Goal: Task Accomplishment & Management: Use online tool/utility

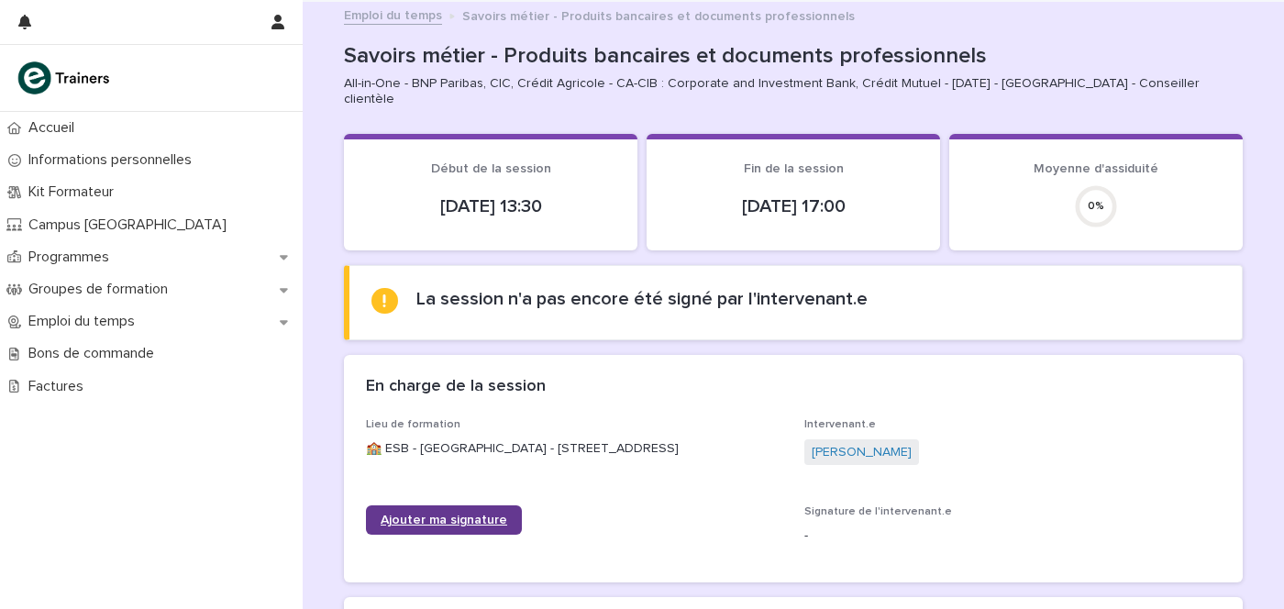
click at [433, 524] on span "Ajouter ma signature" at bounding box center [444, 520] width 127 height 13
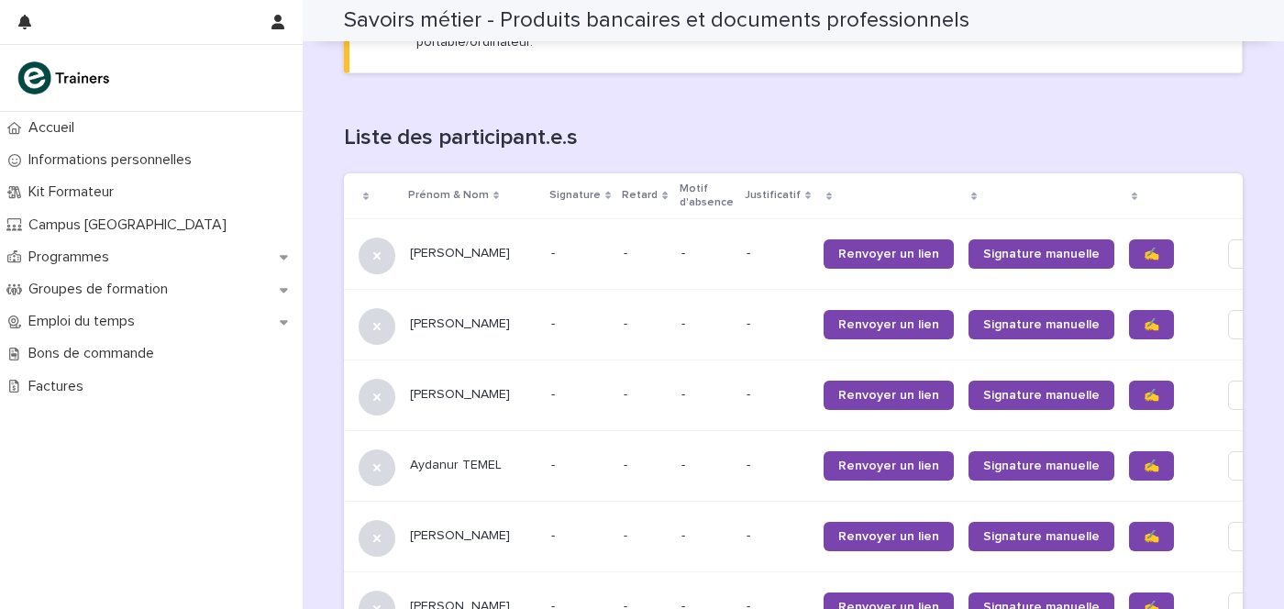
scroll to position [1137, 0]
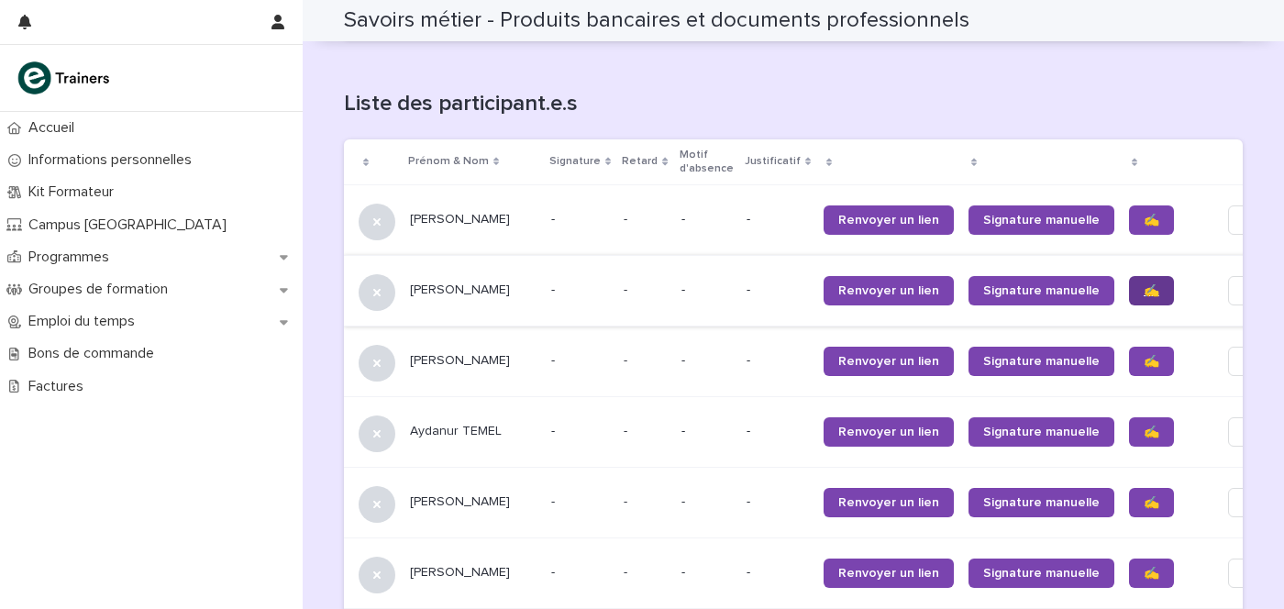
click at [1143, 284] on span "✍️" at bounding box center [1151, 290] width 16 height 13
click at [1143, 496] on span "✍️" at bounding box center [1151, 502] width 16 height 13
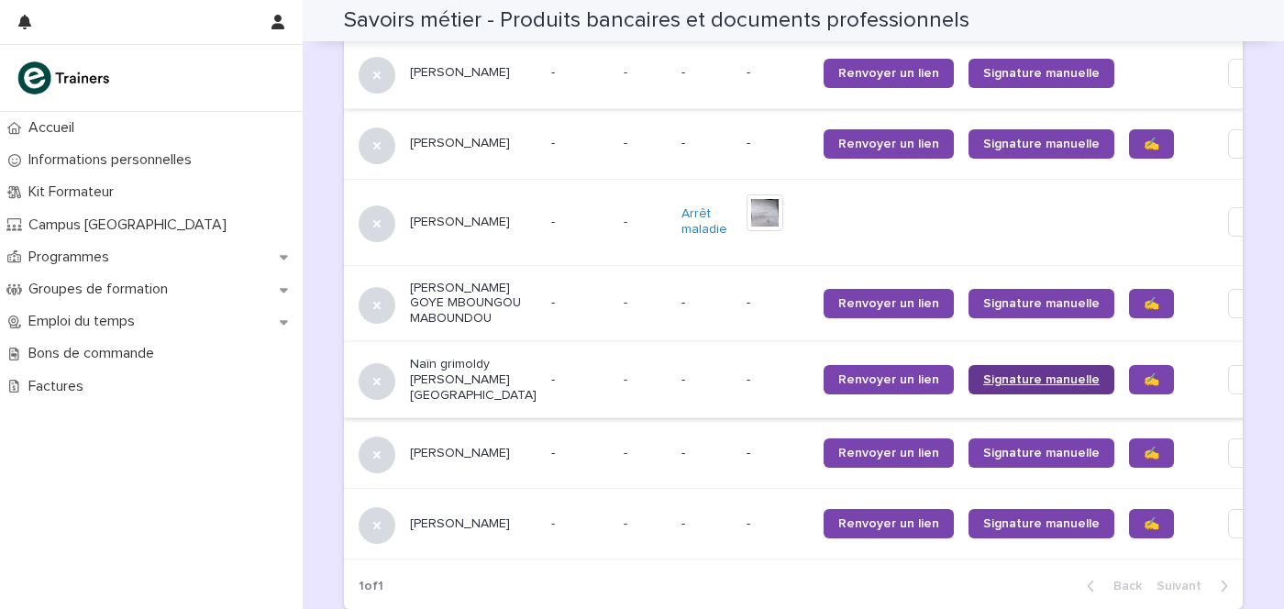
scroll to position [1596, 0]
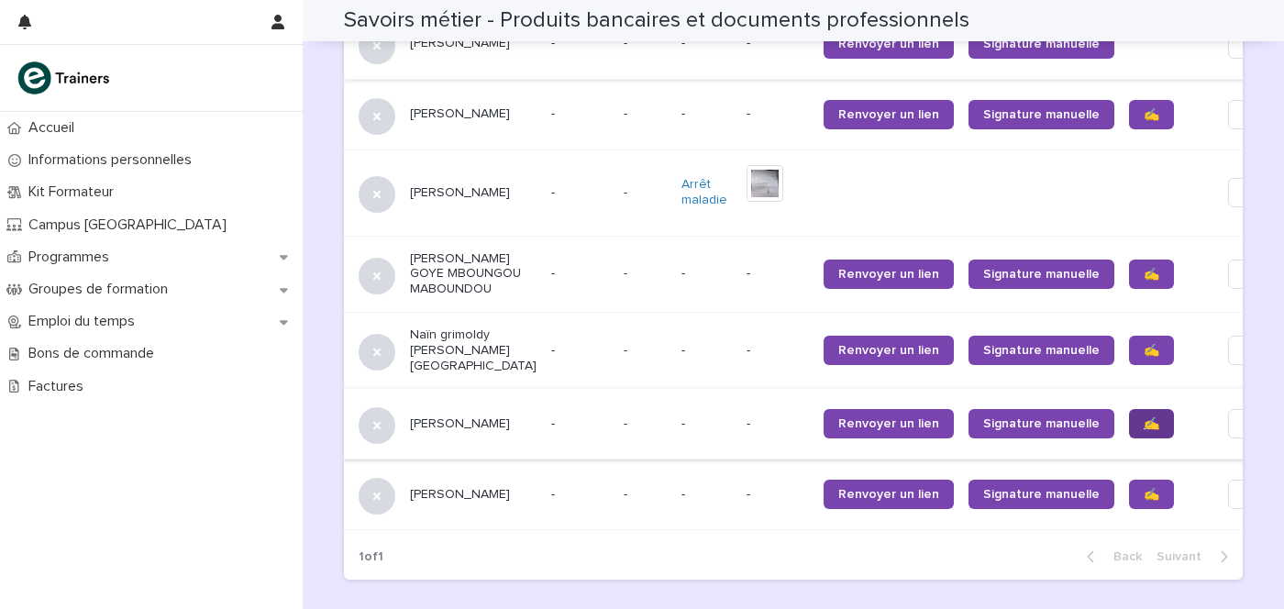
click at [1129, 409] on link "✍️" at bounding box center [1151, 423] width 45 height 29
click at [1129, 480] on link "✍️" at bounding box center [1151, 494] width 45 height 29
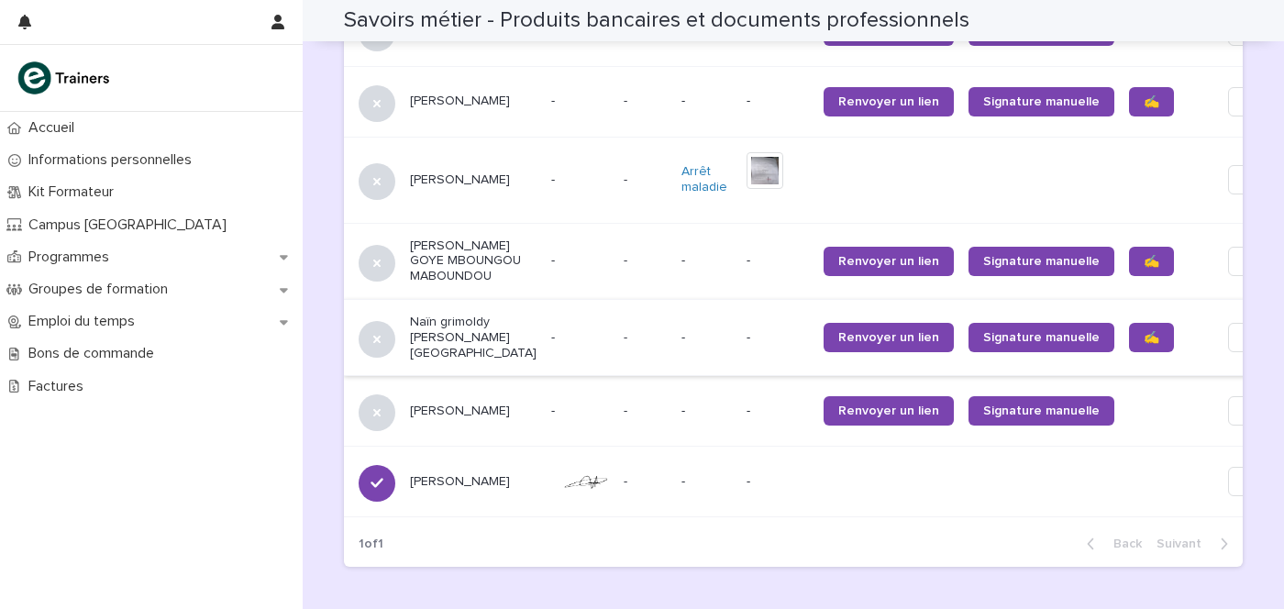
scroll to position [1694, 0]
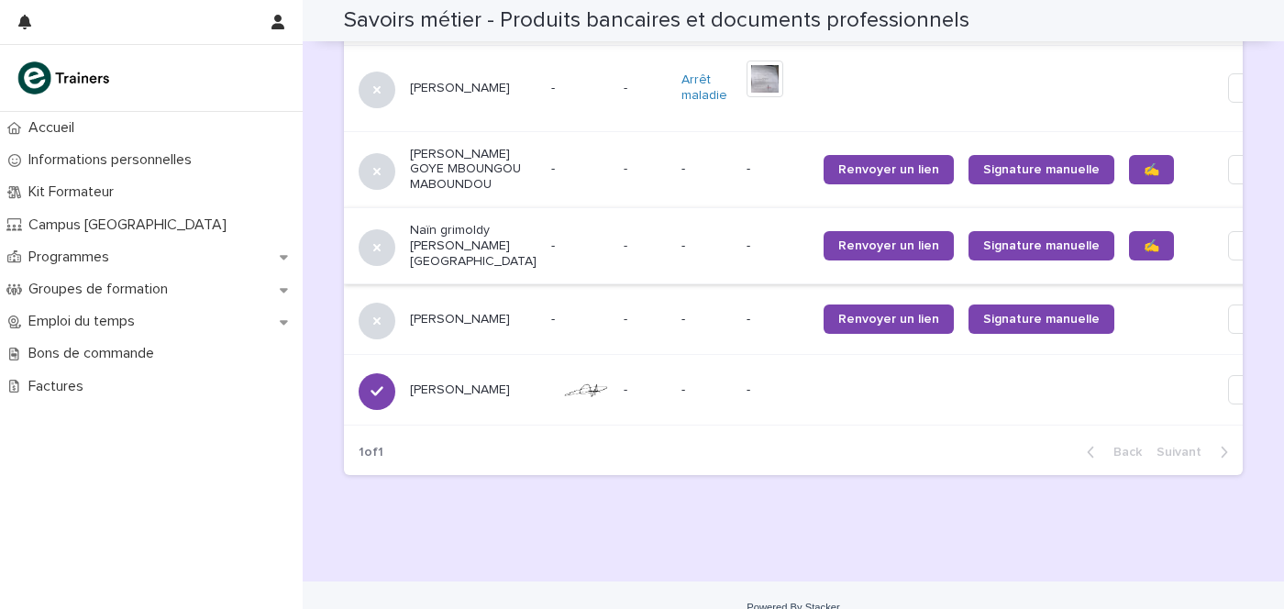
scroll to position [1471, 0]
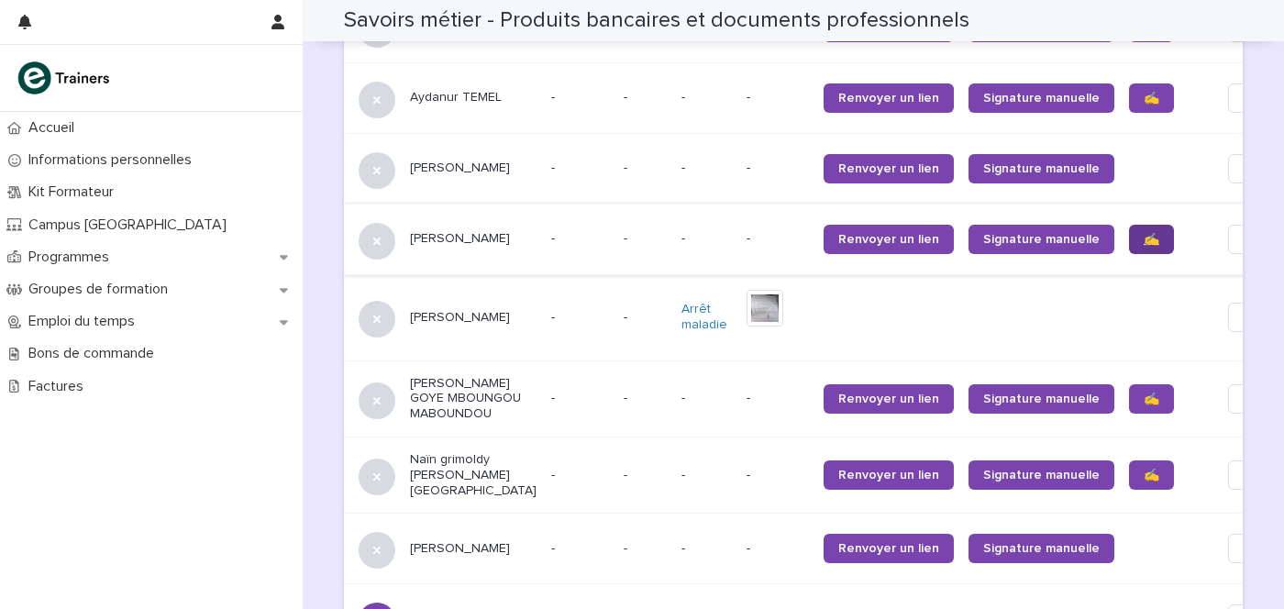
click at [1129, 225] on link "✍️" at bounding box center [1151, 239] width 45 height 29
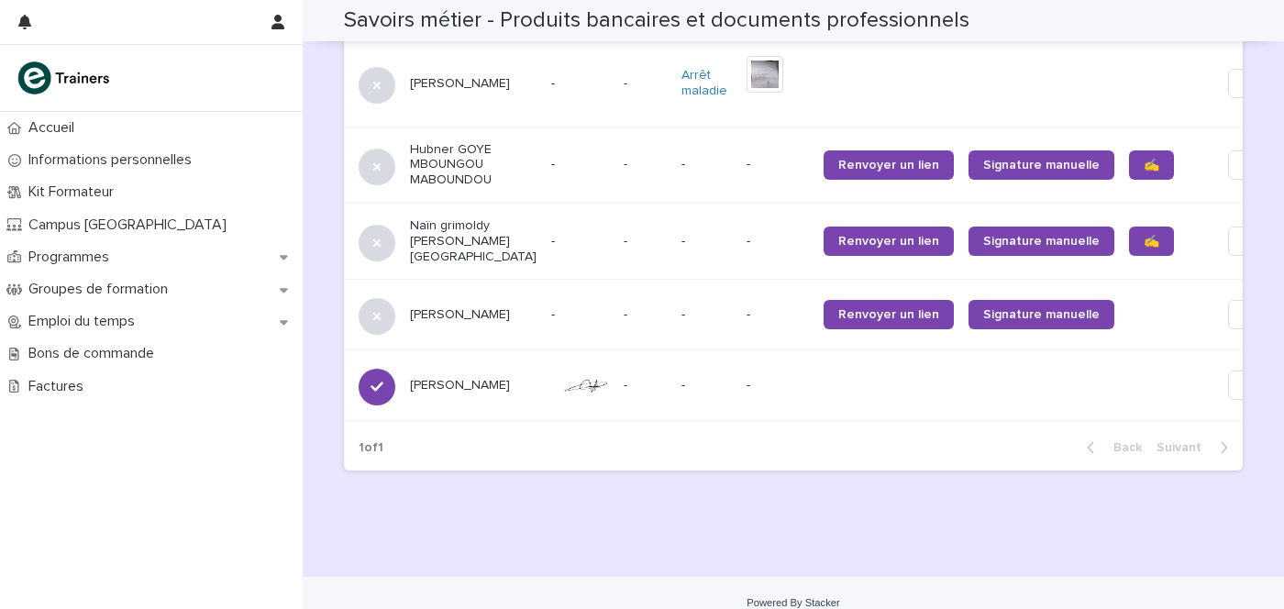
scroll to position [1590, 0]
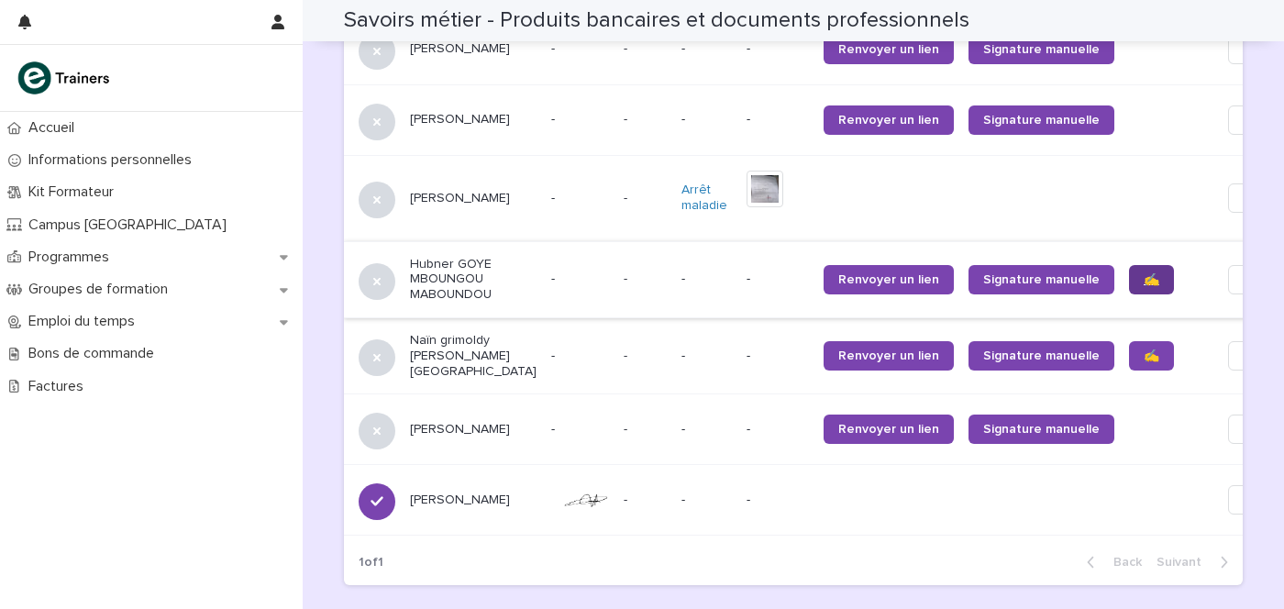
click at [1143, 273] on span "✍️" at bounding box center [1151, 279] width 16 height 13
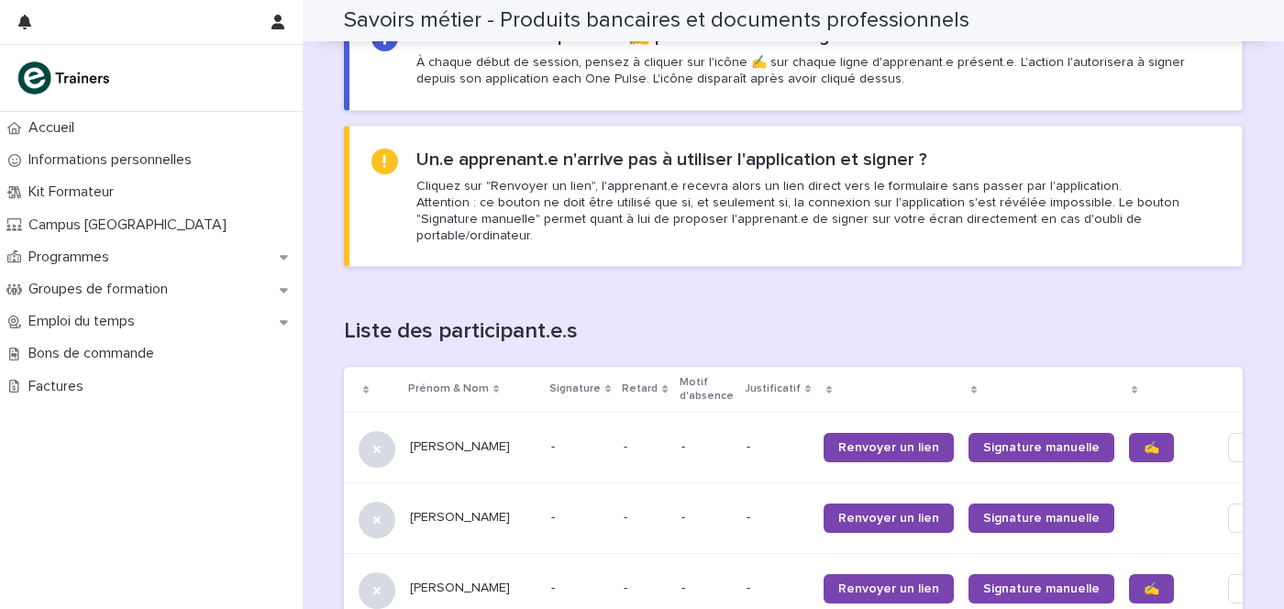
scroll to position [902, 0]
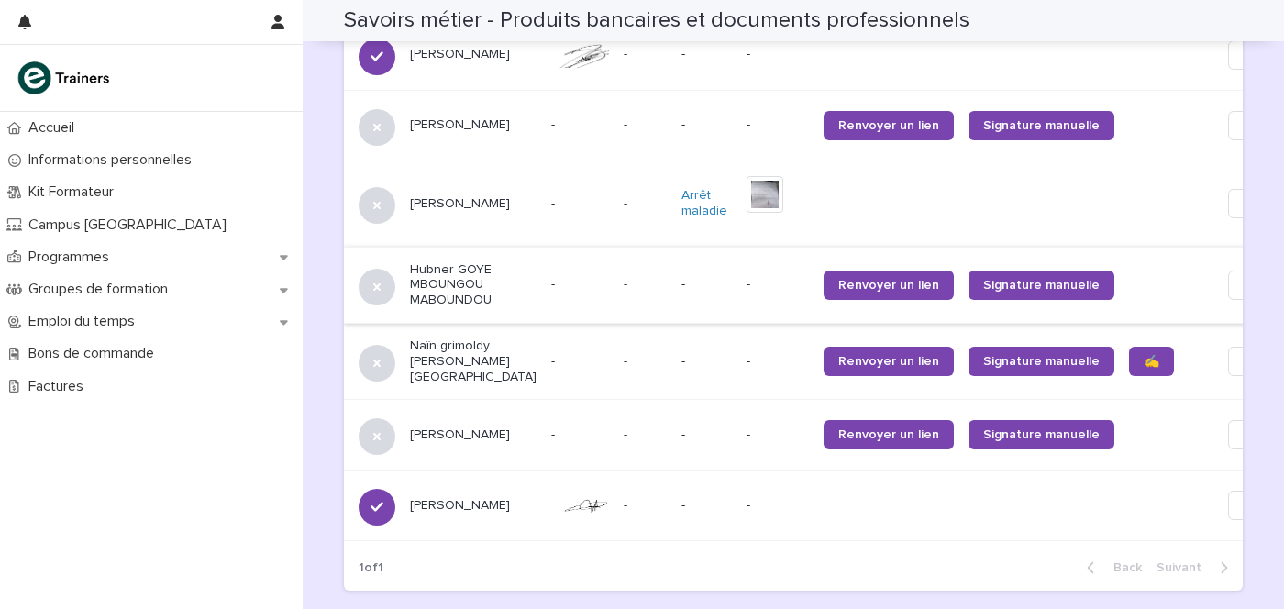
scroll to position [1470, 0]
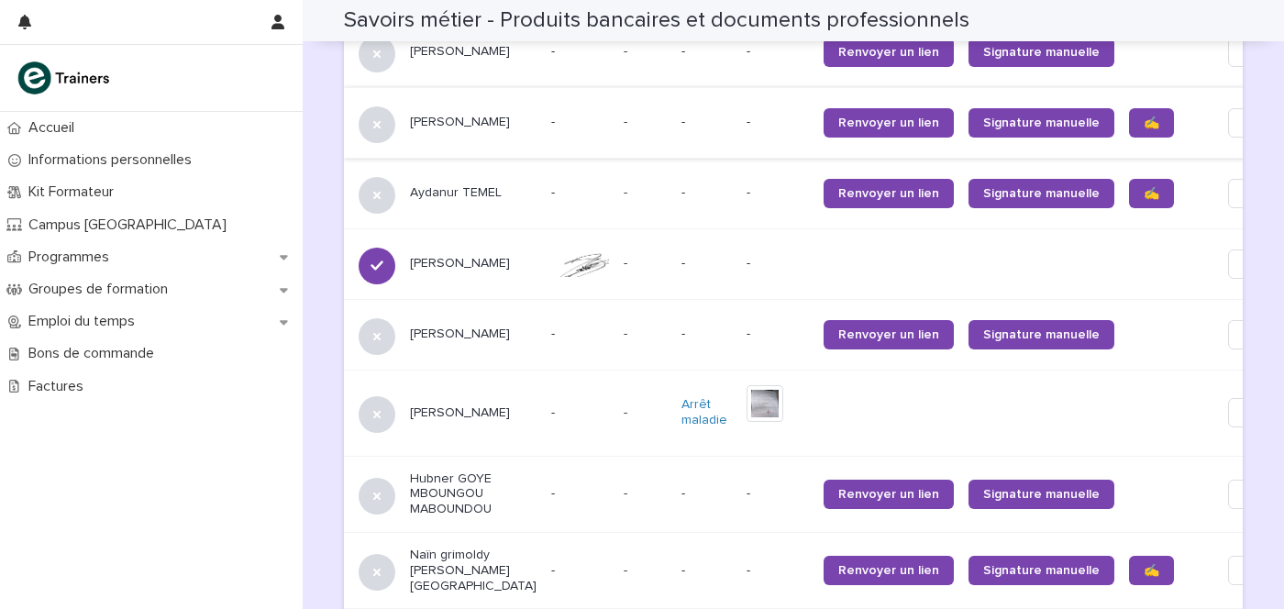
scroll to position [1261, 0]
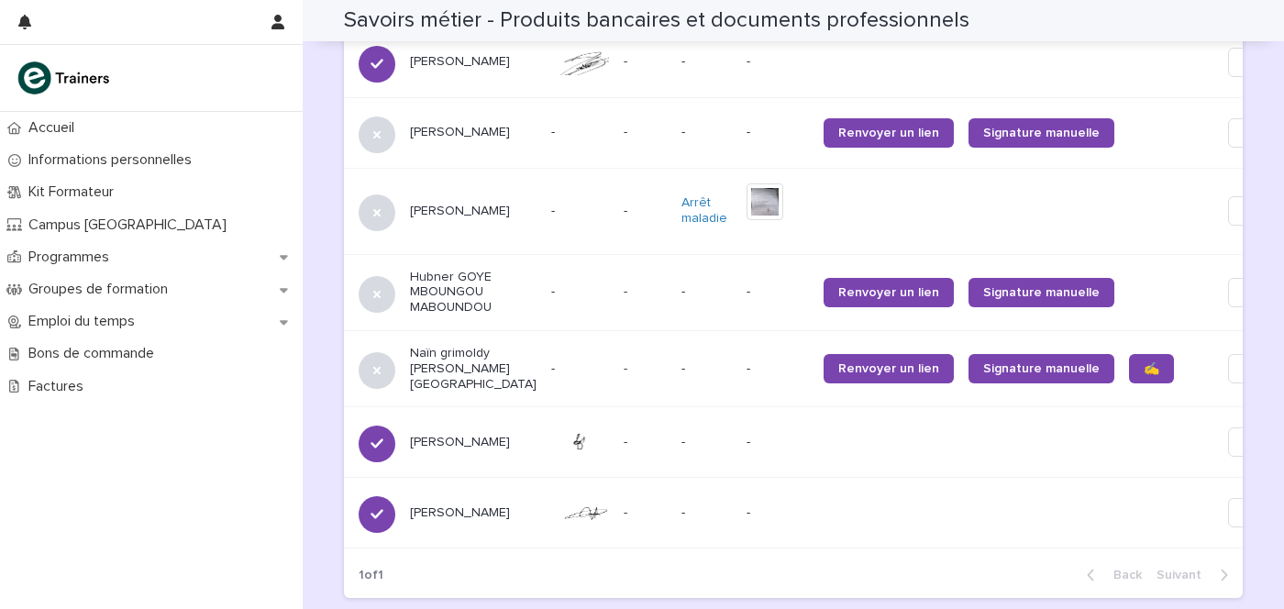
scroll to position [1585, 0]
